Goal: Answer question/provide support

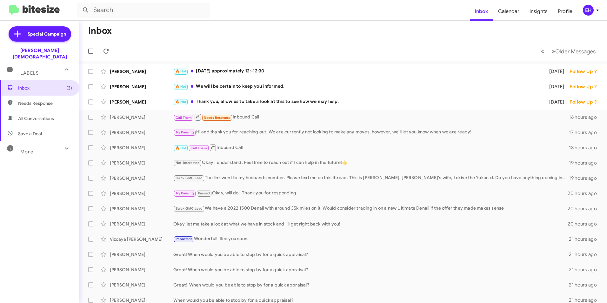
click at [50, 100] on span "Needs Response" at bounding box center [45, 103] width 54 height 6
type input "in:needs-response"
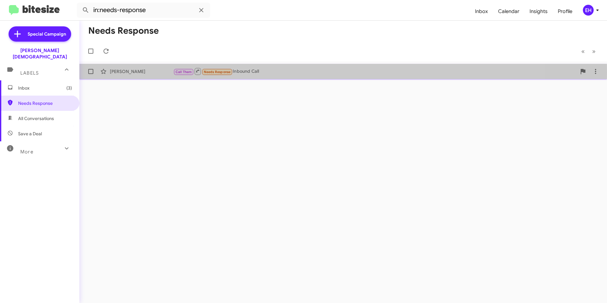
click at [253, 72] on div "Call Them Needs Response Inbound Call" at bounding box center [374, 71] width 403 height 8
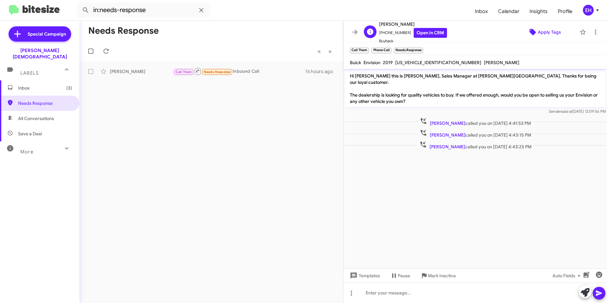
click at [543, 31] on span "Apply Tags" at bounding box center [549, 31] width 23 height 11
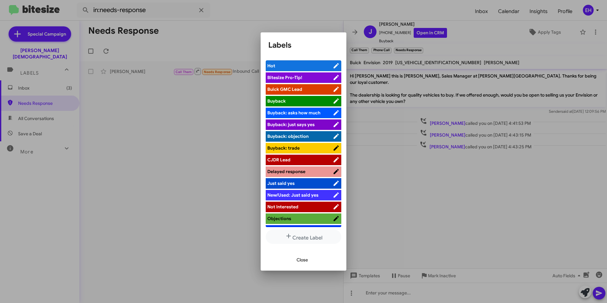
click at [290, 87] on span "Buick GMC Lead" at bounding box center [284, 89] width 35 height 6
click at [301, 258] on span "Close" at bounding box center [302, 259] width 11 height 11
